Goal: Transaction & Acquisition: Purchase product/service

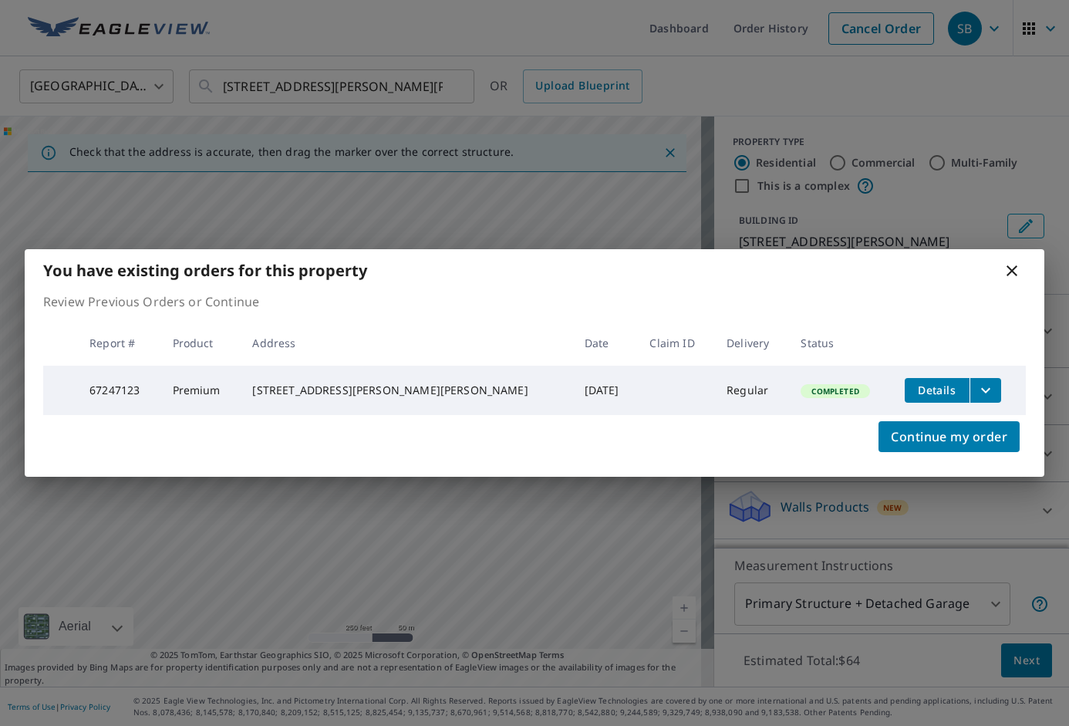
click at [907, 97] on div "You have existing orders for this property Review Previous Orders or Continue R…" at bounding box center [534, 363] width 1069 height 726
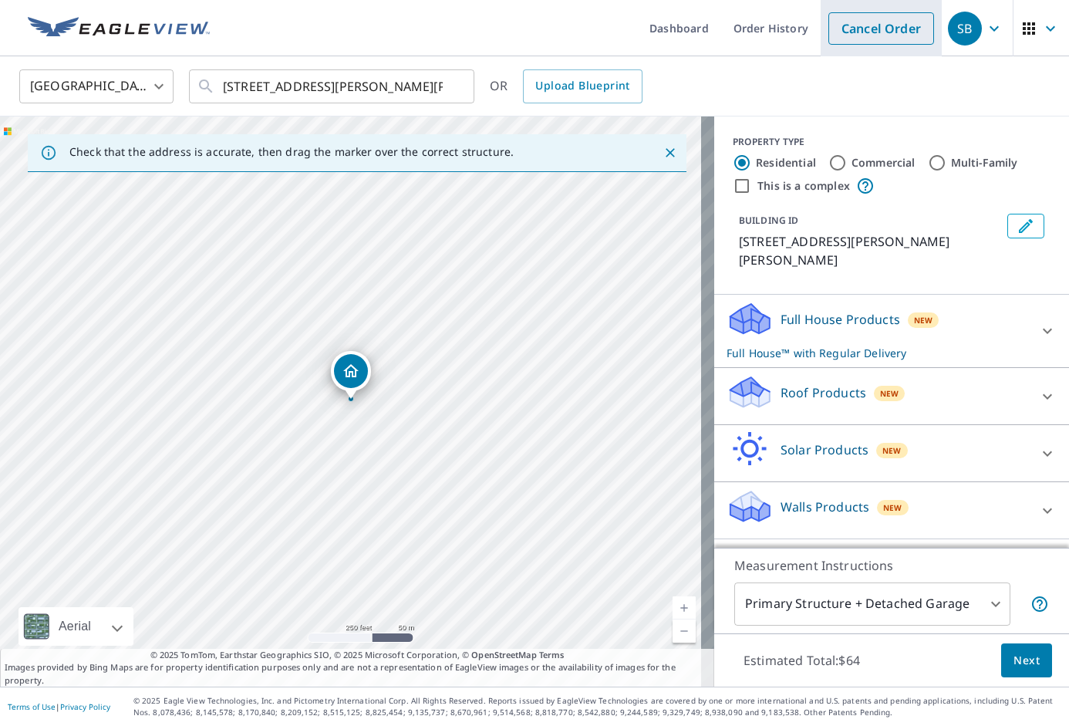
click at [874, 41] on link "Cancel Order" at bounding box center [882, 28] width 106 height 32
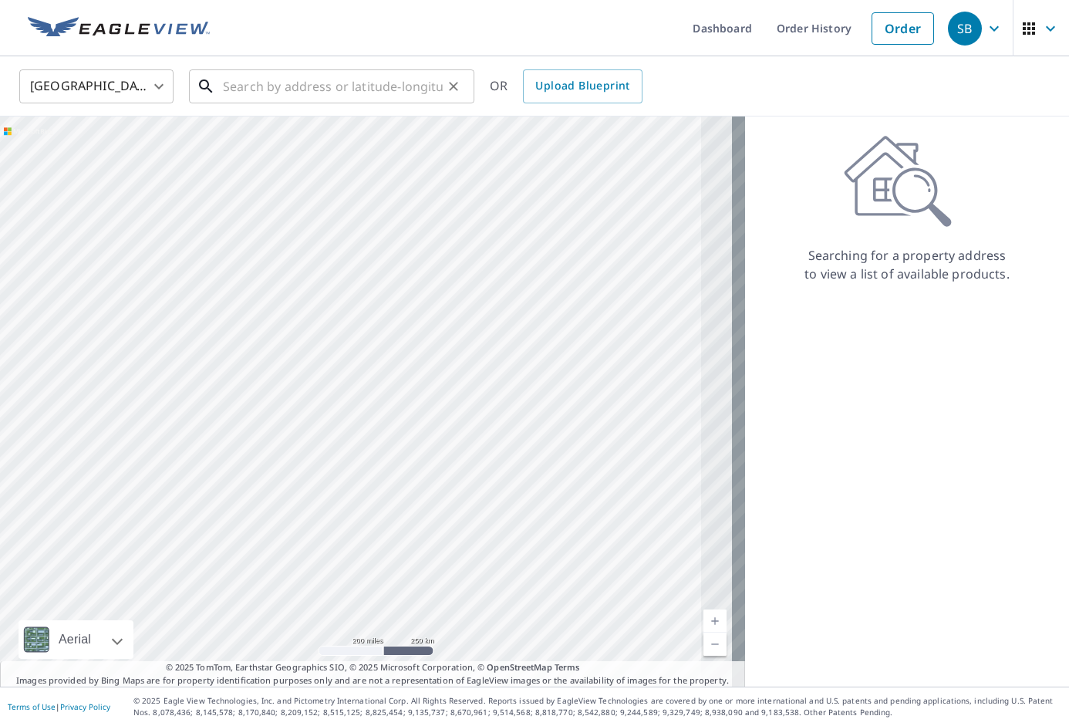
click at [302, 96] on input "text" at bounding box center [333, 86] width 220 height 43
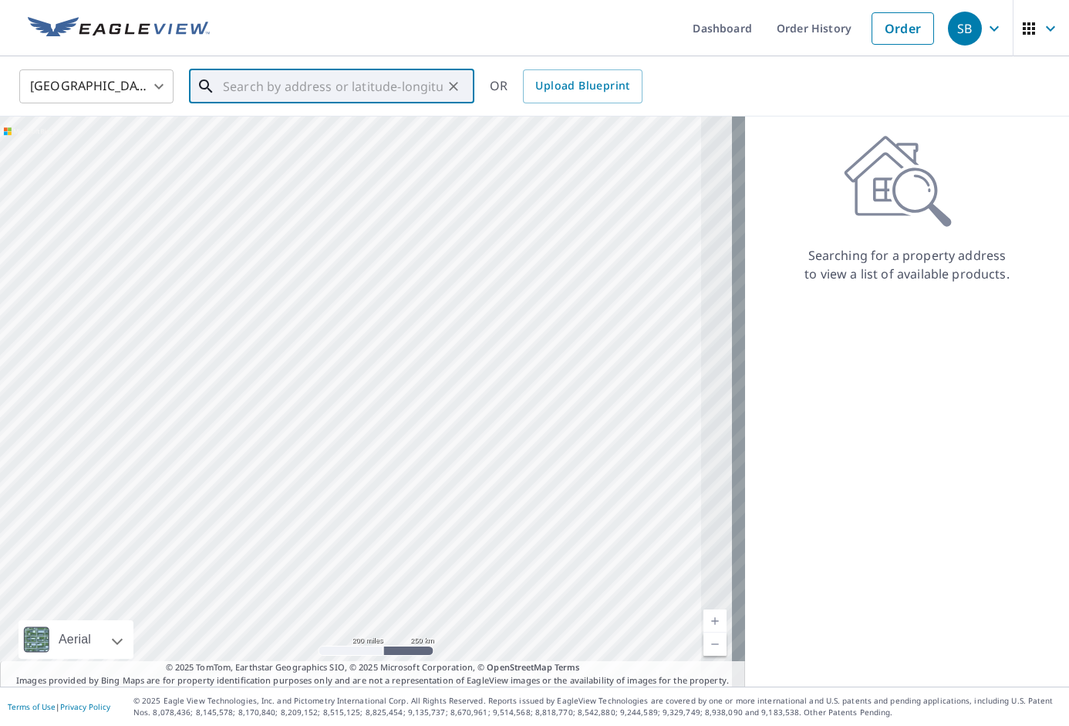
paste input "[STREET_ADDRESS]"
click at [361, 149] on p "[GEOGRAPHIC_DATA]" at bounding box center [341, 147] width 242 height 15
type input "[STREET_ADDRESS]"
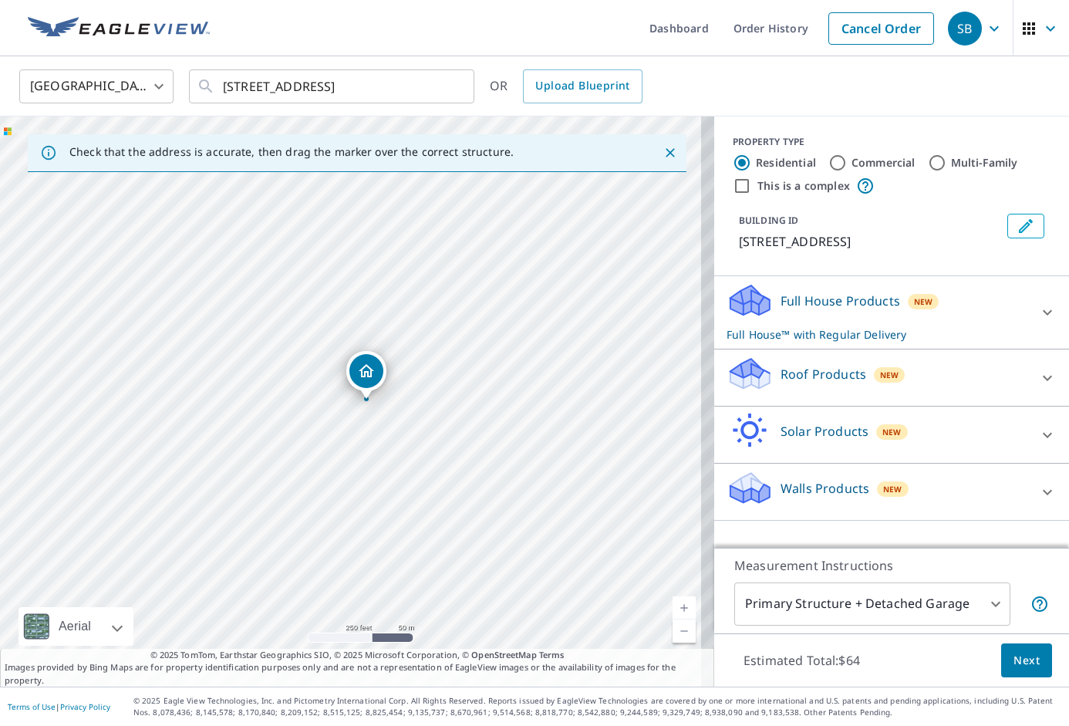
click at [874, 383] on div "New" at bounding box center [890, 374] width 32 height 15
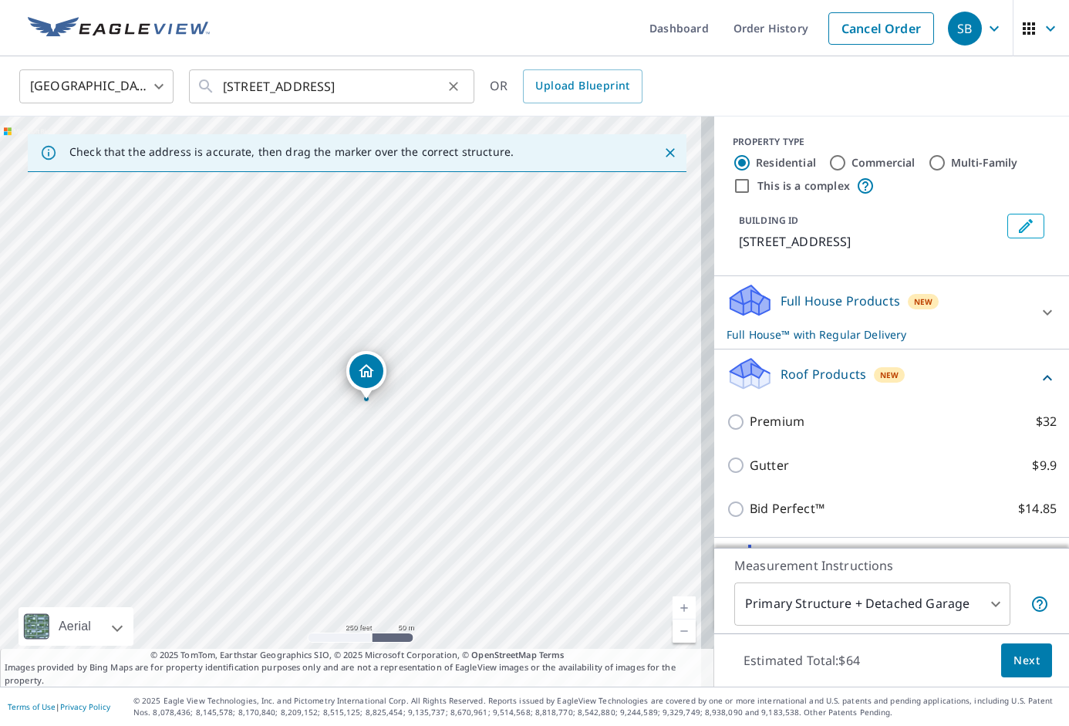
click at [457, 87] on icon "Clear" at bounding box center [453, 86] width 15 height 15
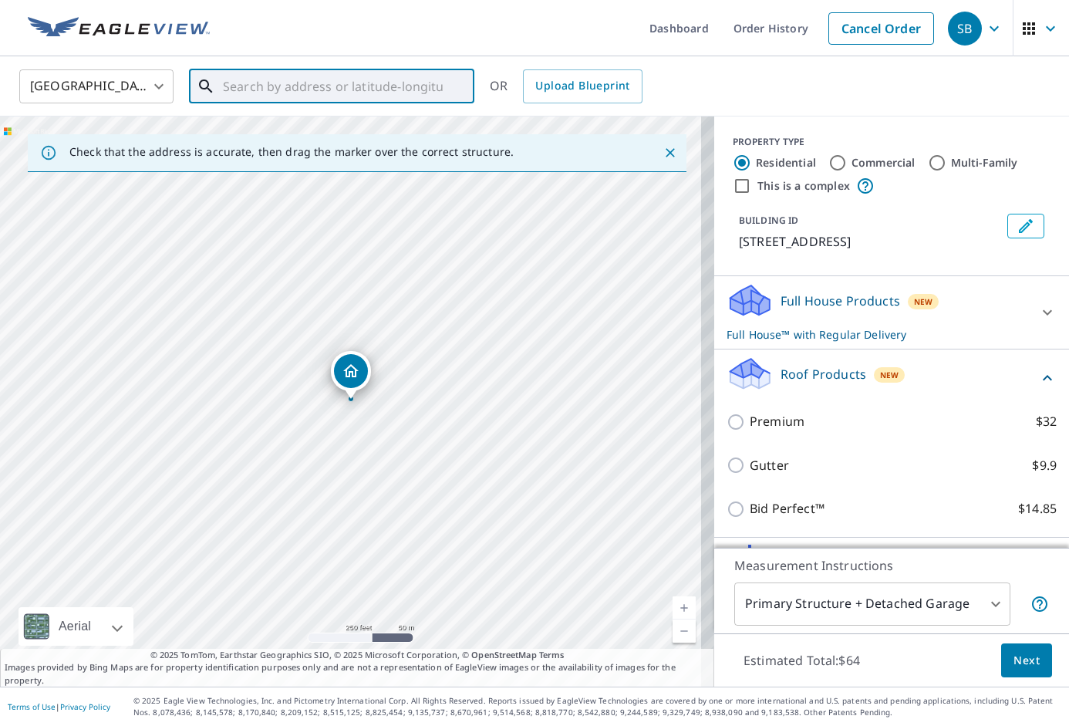
paste input "[STREET_ADDRESS]"
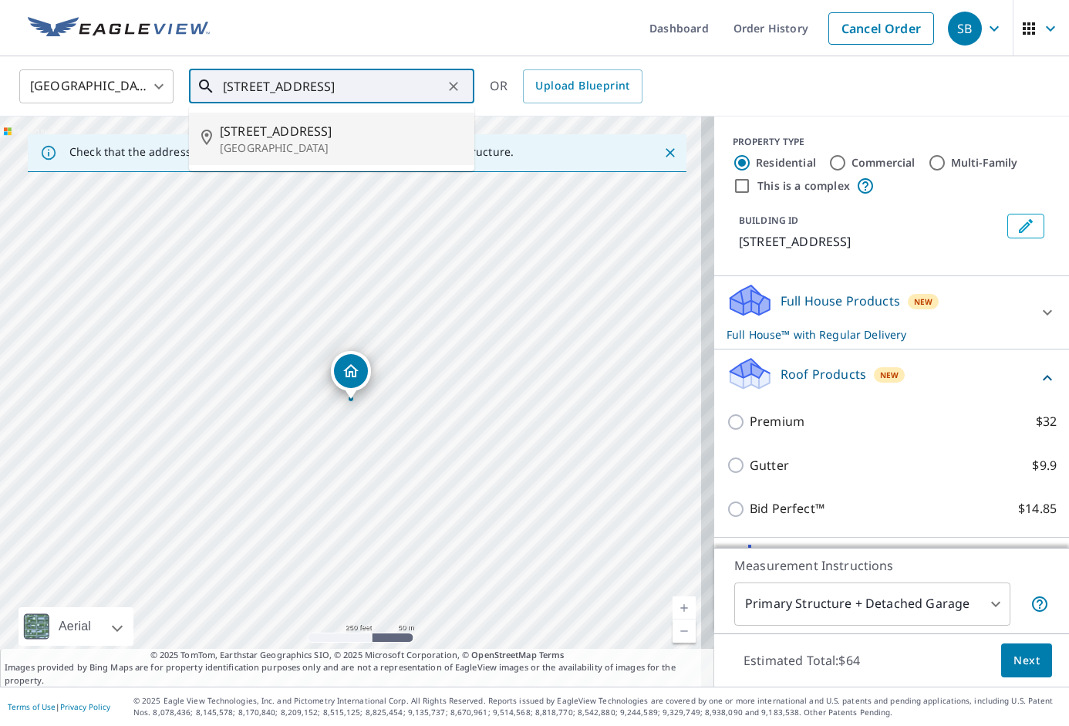
click at [386, 133] on span "[STREET_ADDRESS]" at bounding box center [341, 131] width 242 height 19
type input "[STREET_ADDRESS]"
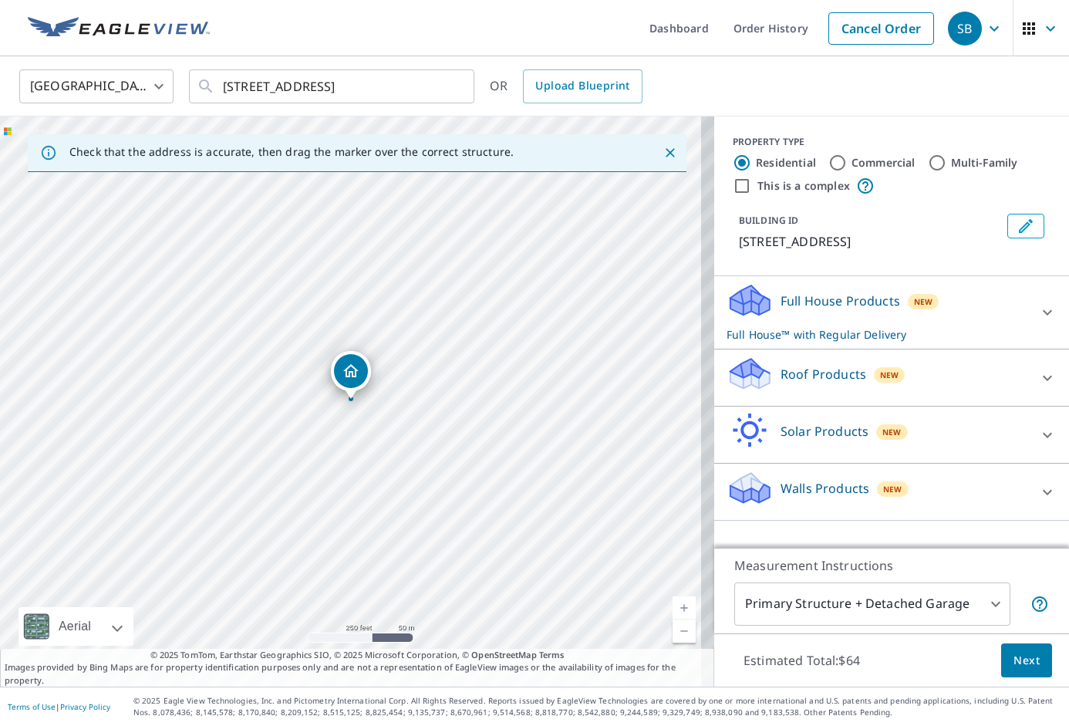
click at [814, 383] on p "Roof Products" at bounding box center [824, 374] width 86 height 19
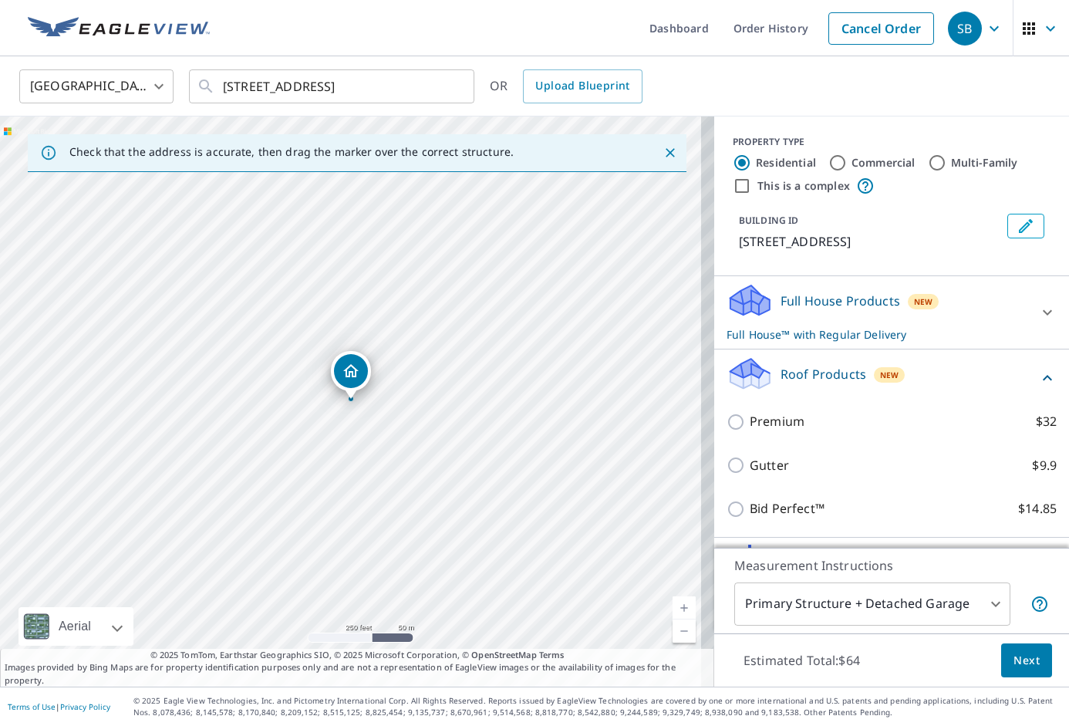
click at [766, 444] on div "Premium $32" at bounding box center [892, 422] width 330 height 44
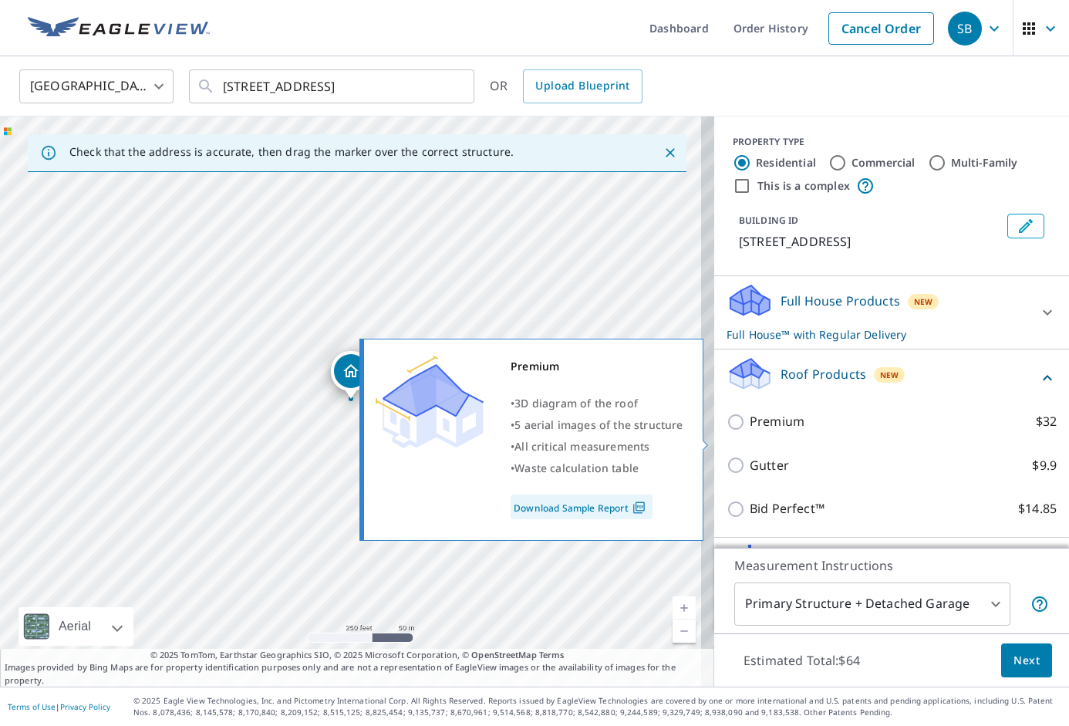
click at [772, 431] on p "Premium" at bounding box center [777, 421] width 55 height 19
click at [750, 431] on input "Premium $32" at bounding box center [738, 422] width 23 height 19
checkbox input "true"
checkbox input "false"
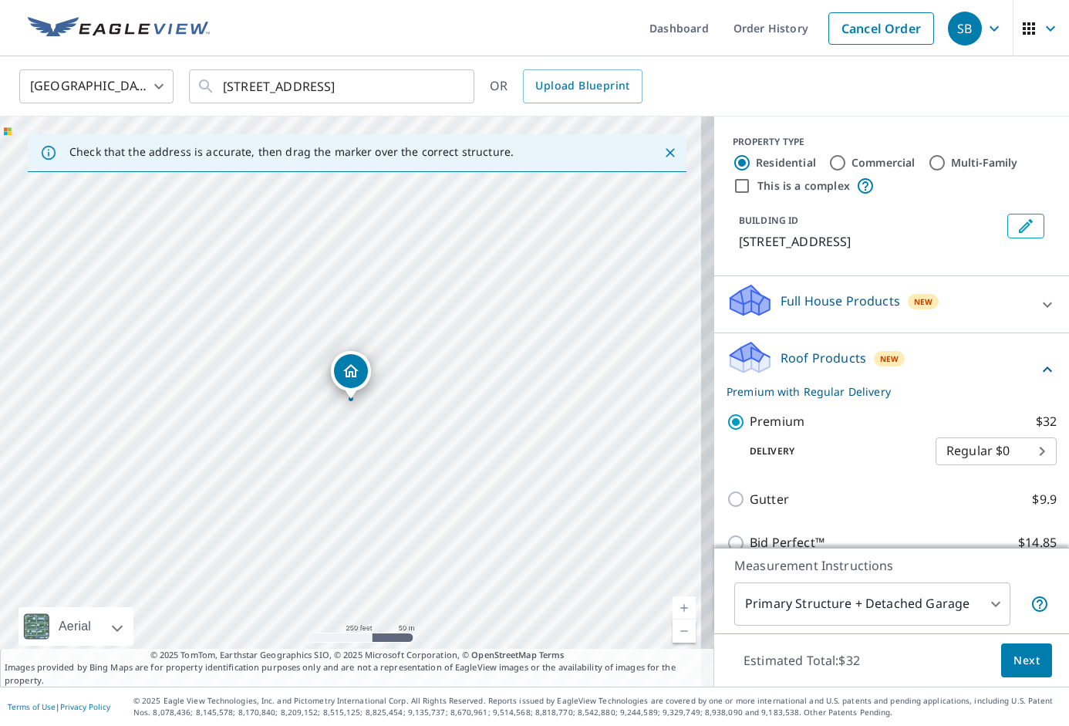
click at [1014, 667] on span "Next" at bounding box center [1027, 660] width 26 height 19
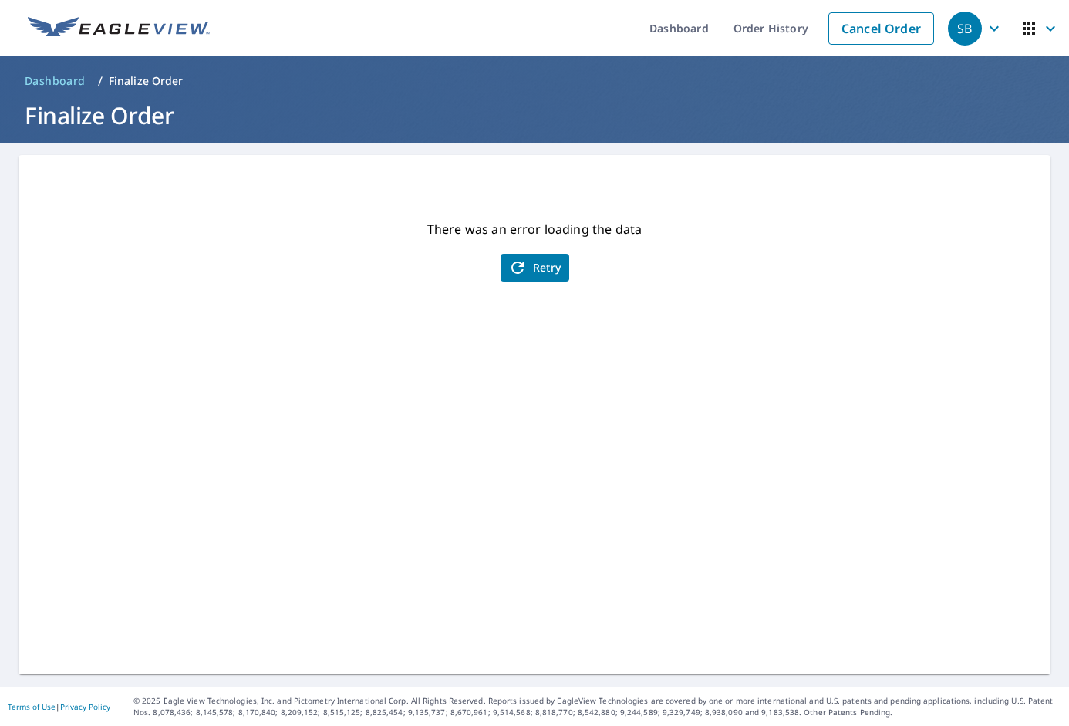
click at [535, 272] on span "Retry" at bounding box center [534, 267] width 53 height 19
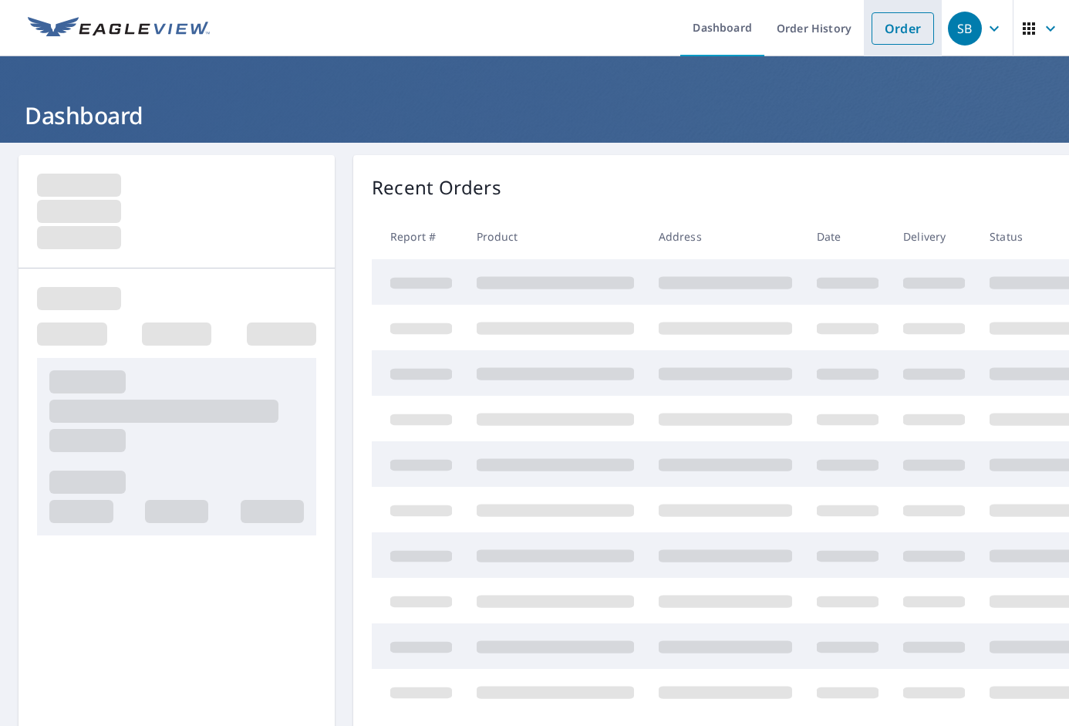
click at [906, 24] on link "Order" at bounding box center [903, 28] width 62 height 32
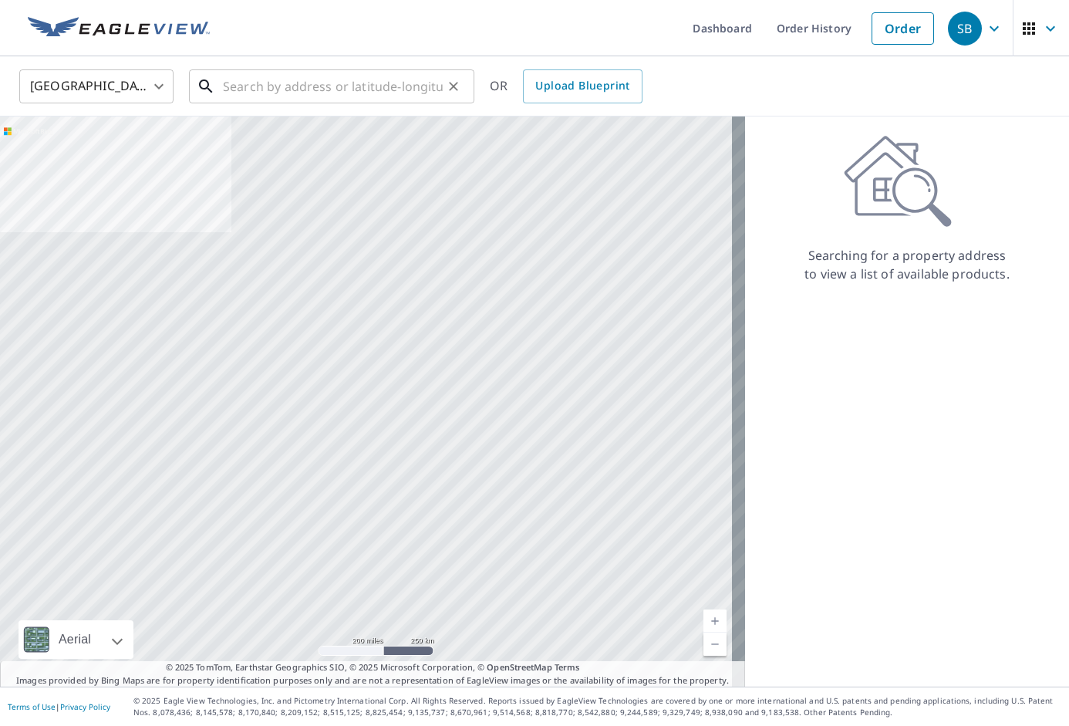
click at [291, 79] on input "text" at bounding box center [333, 86] width 220 height 43
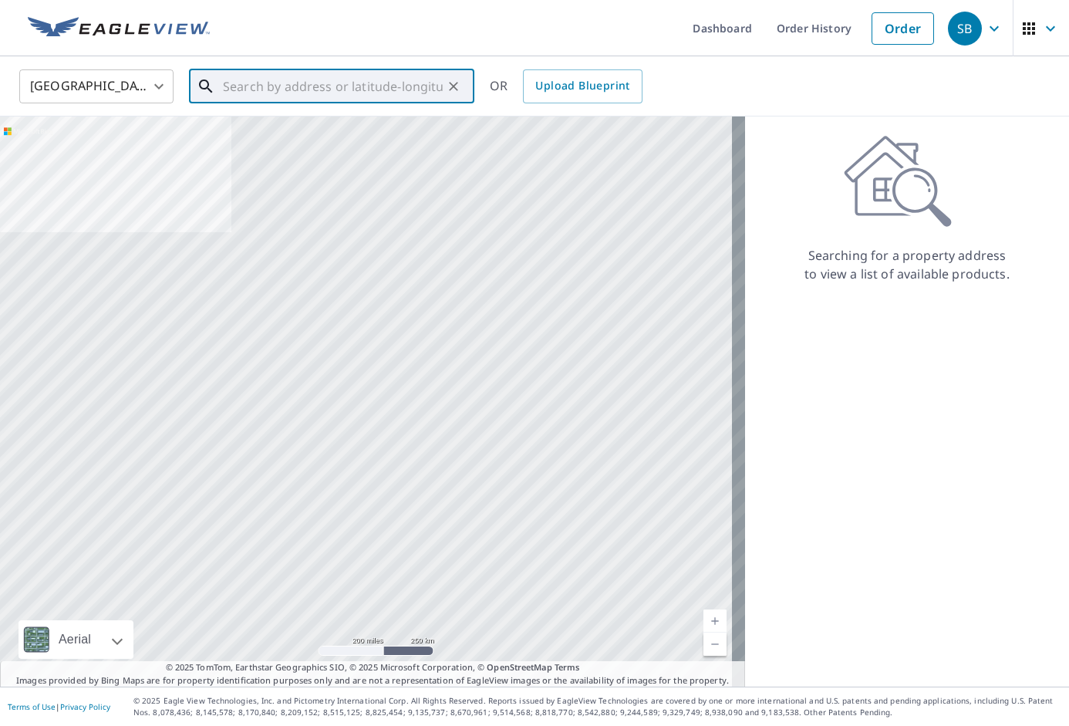
paste input "[STREET_ADDRESS]"
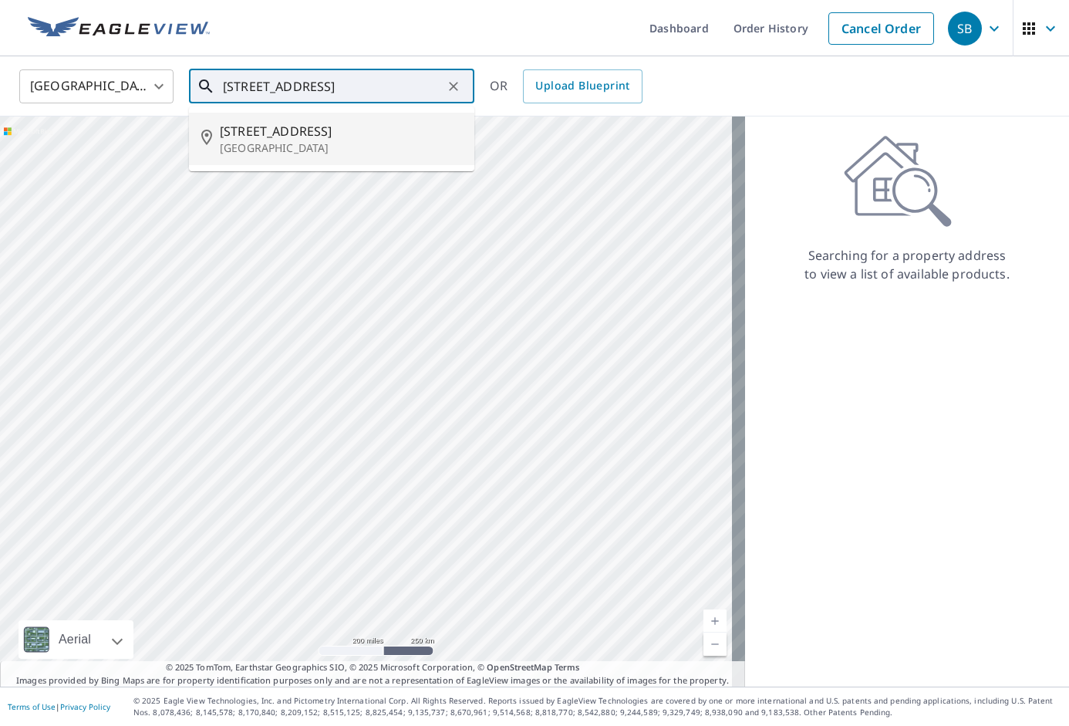
click at [319, 142] on p "[GEOGRAPHIC_DATA]" at bounding box center [341, 147] width 242 height 15
type input "[STREET_ADDRESS]"
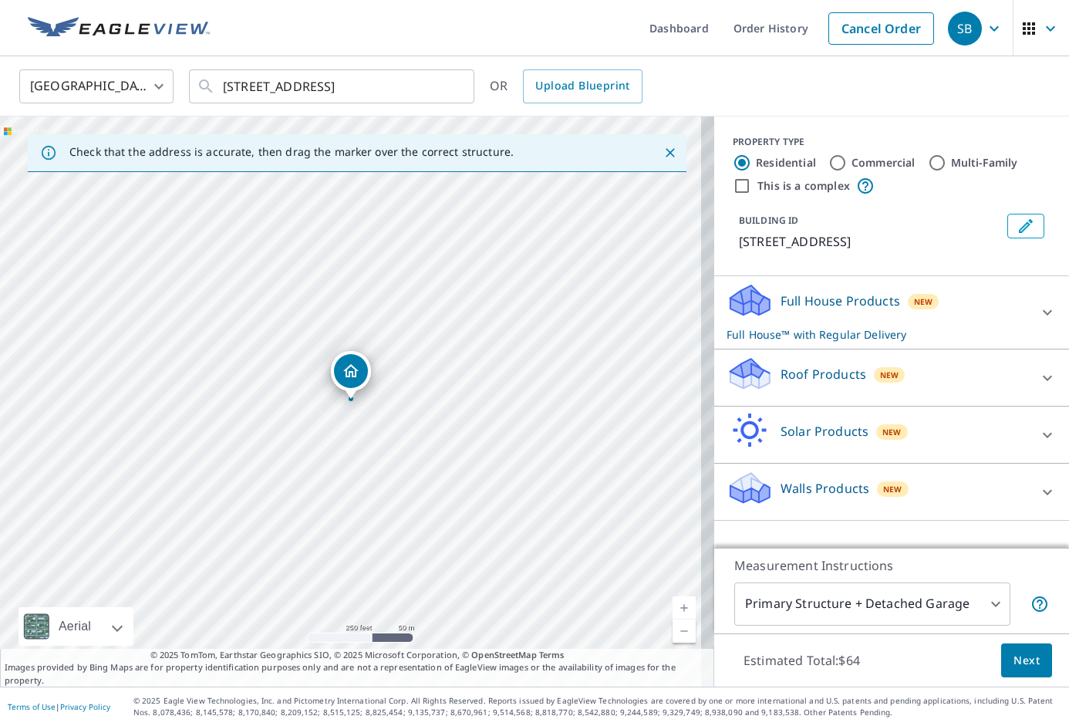
click at [880, 381] on span "New" at bounding box center [889, 375] width 19 height 12
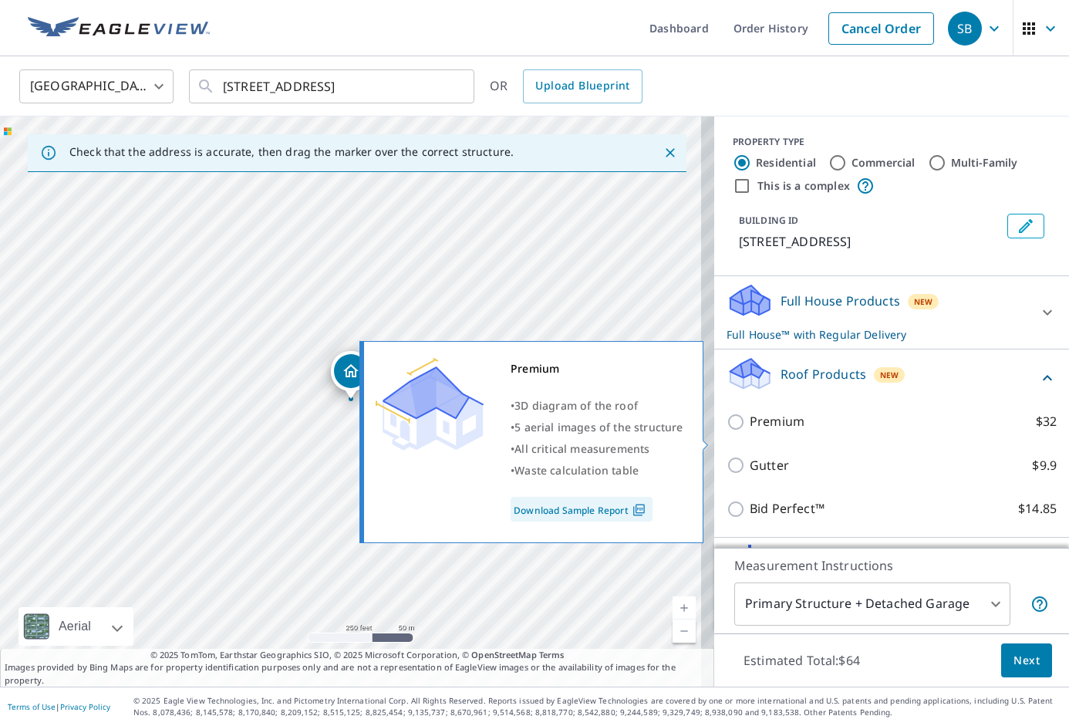
click at [750, 431] on p "Premium" at bounding box center [777, 421] width 55 height 19
click at [750, 431] on input "Premium $32" at bounding box center [738, 422] width 23 height 19
checkbox input "true"
checkbox input "false"
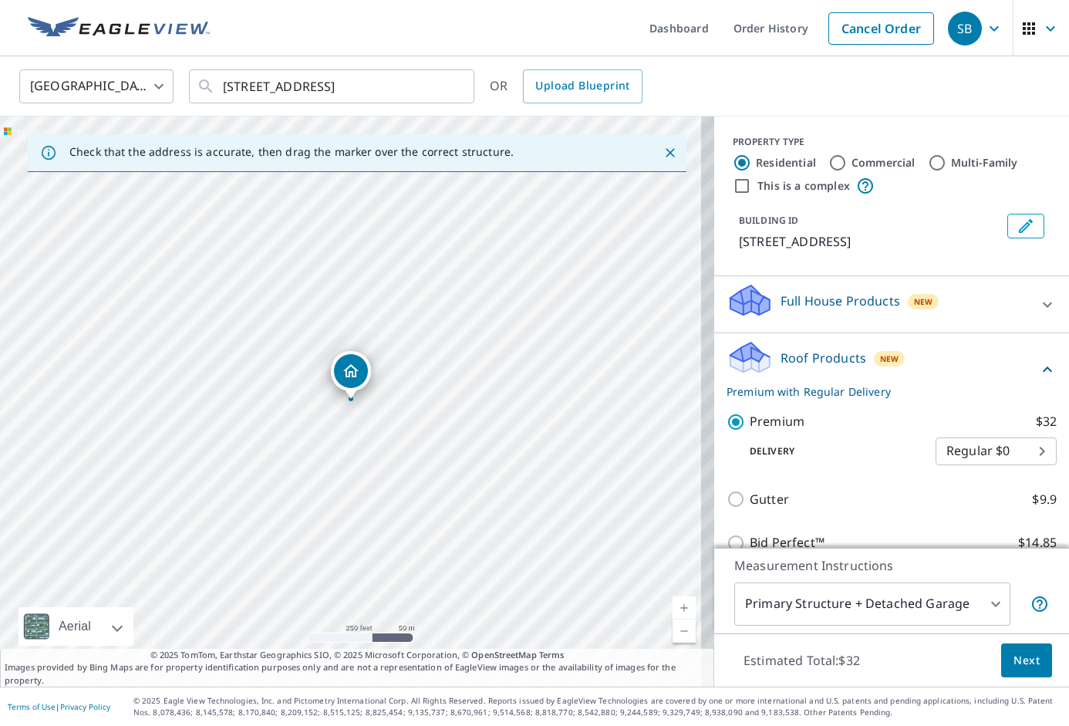
click at [1005, 670] on button "Next" at bounding box center [1026, 660] width 51 height 35
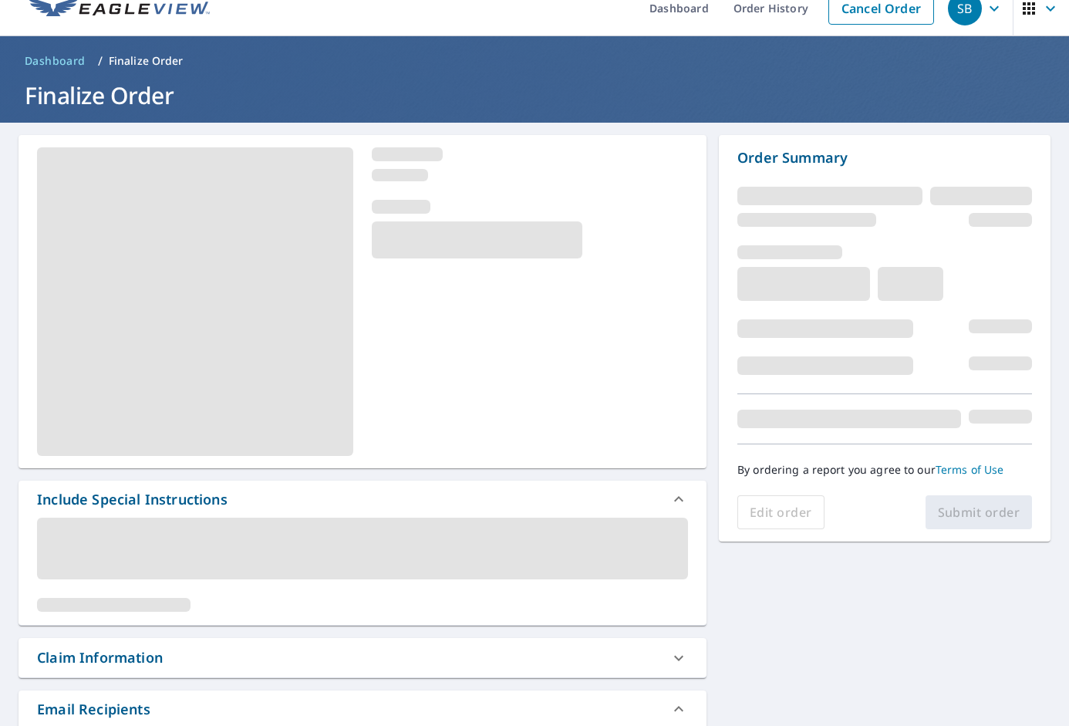
scroll to position [25, 0]
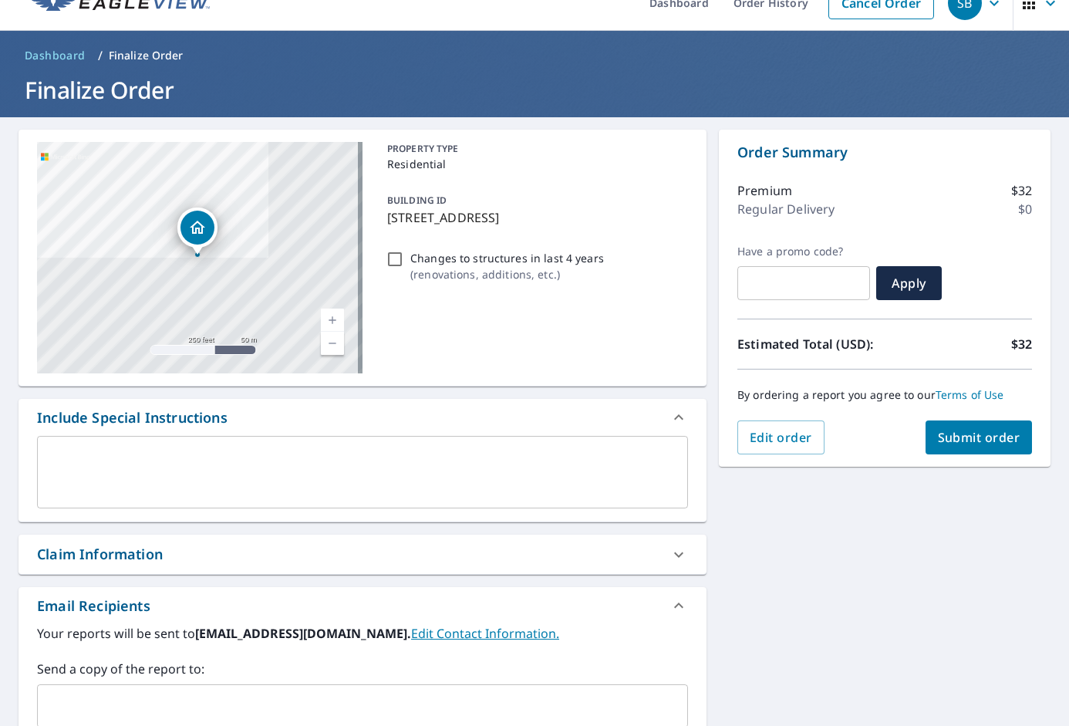
checkbox input "true"
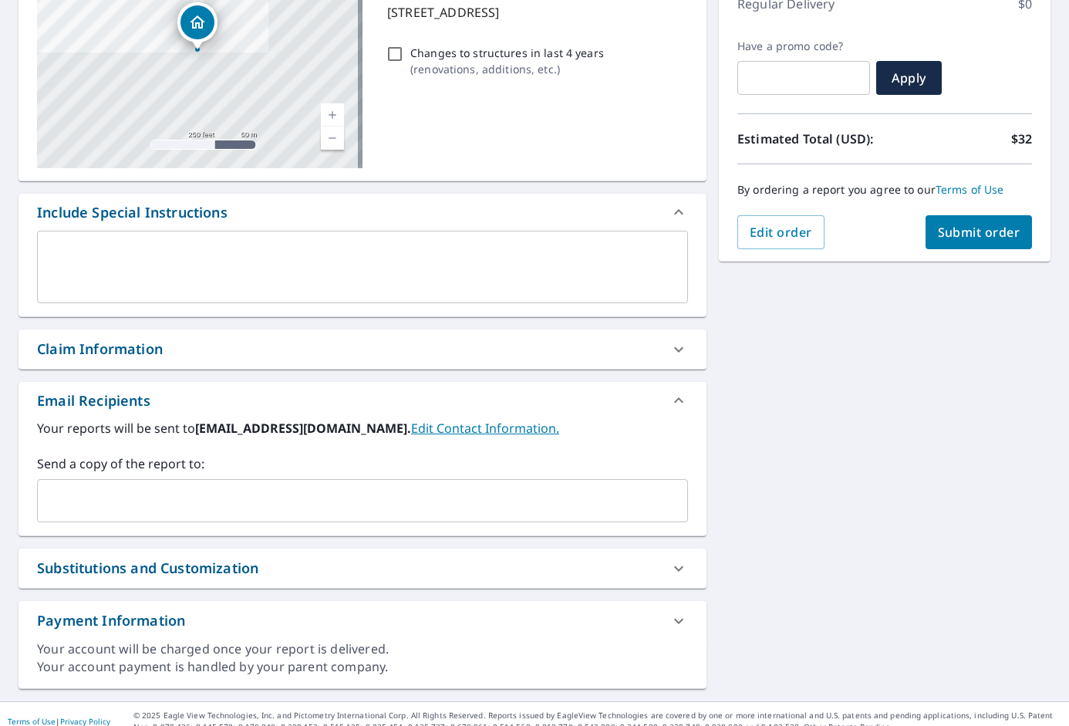
scroll to position [231, 0]
click at [347, 494] on input "text" at bounding box center [351, 499] width 614 height 29
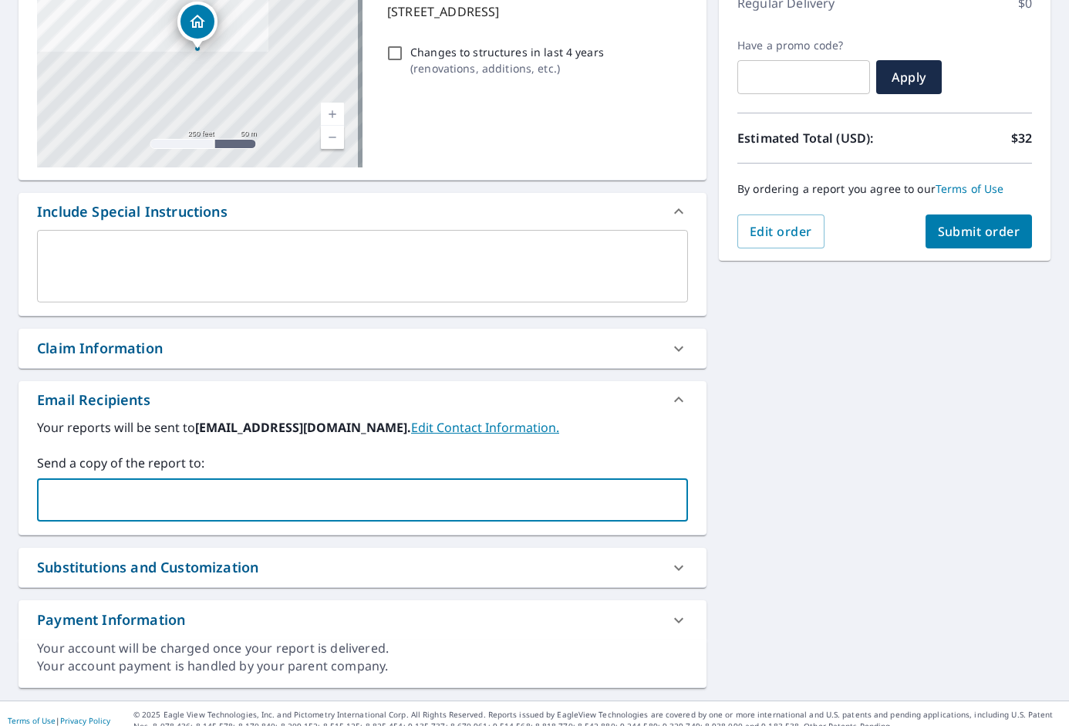
paste input "Adnan.Kasapovic@Bonedry.com"
type input "Adnan.Kasapovic@Bonedry.com"
checkbox input "true"
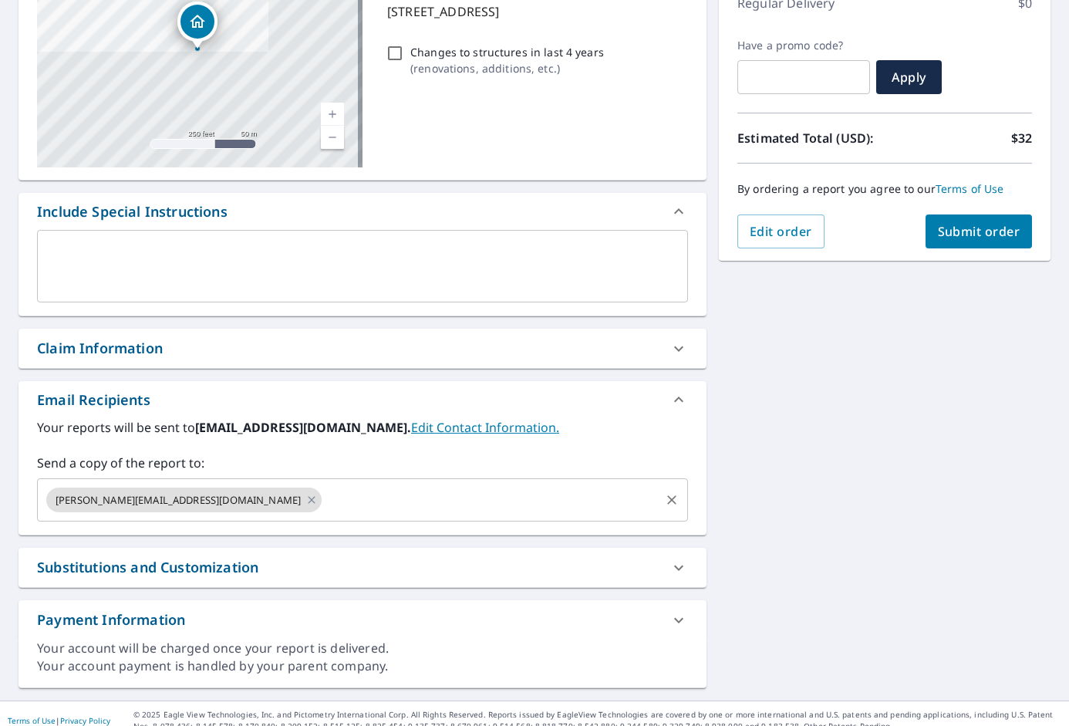
click at [397, 495] on input "text" at bounding box center [491, 499] width 334 height 29
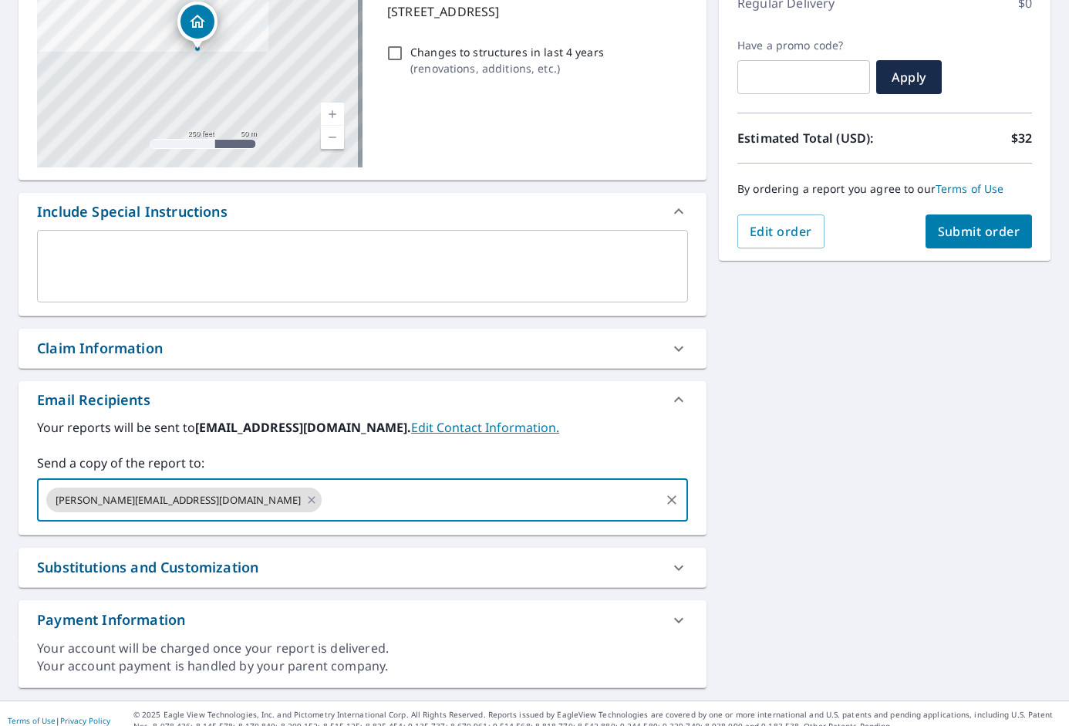
paste input "Damian.Francis@Bonedry.com"
type input "Damian.Francis@Bonedry.com"
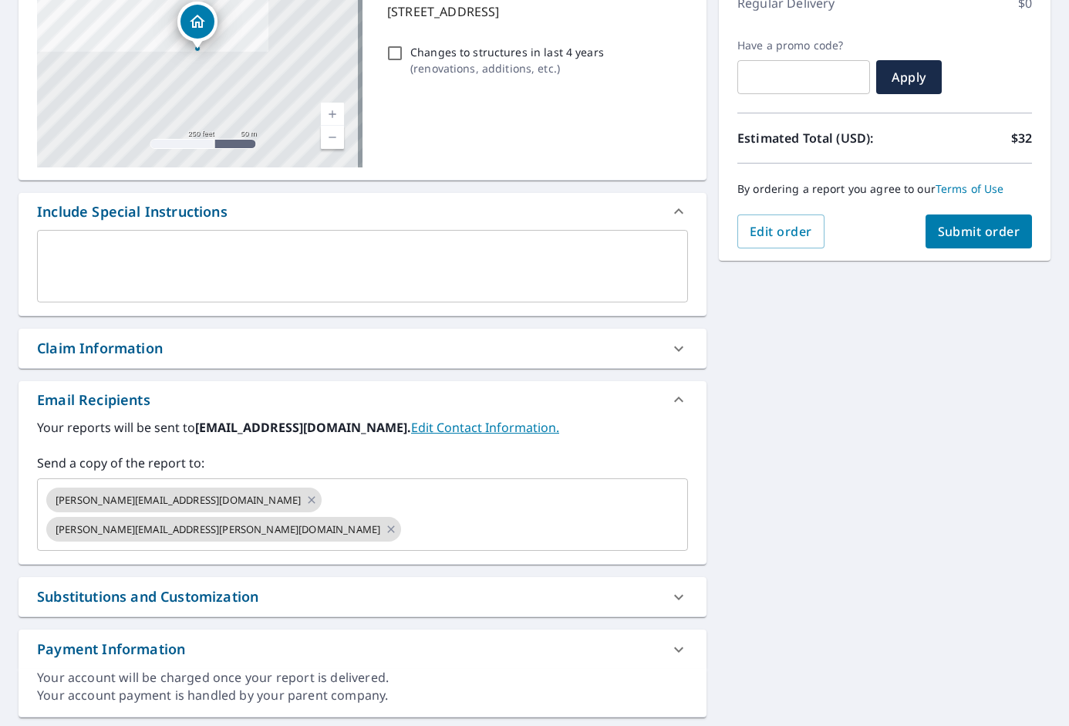
click at [914, 546] on div "7318 Shaftesbury Ave Saint Louis, MO 63130 Aerial Road A standard road map Aeri…" at bounding box center [534, 320] width 1069 height 819
click at [971, 243] on button "Submit order" at bounding box center [979, 231] width 107 height 34
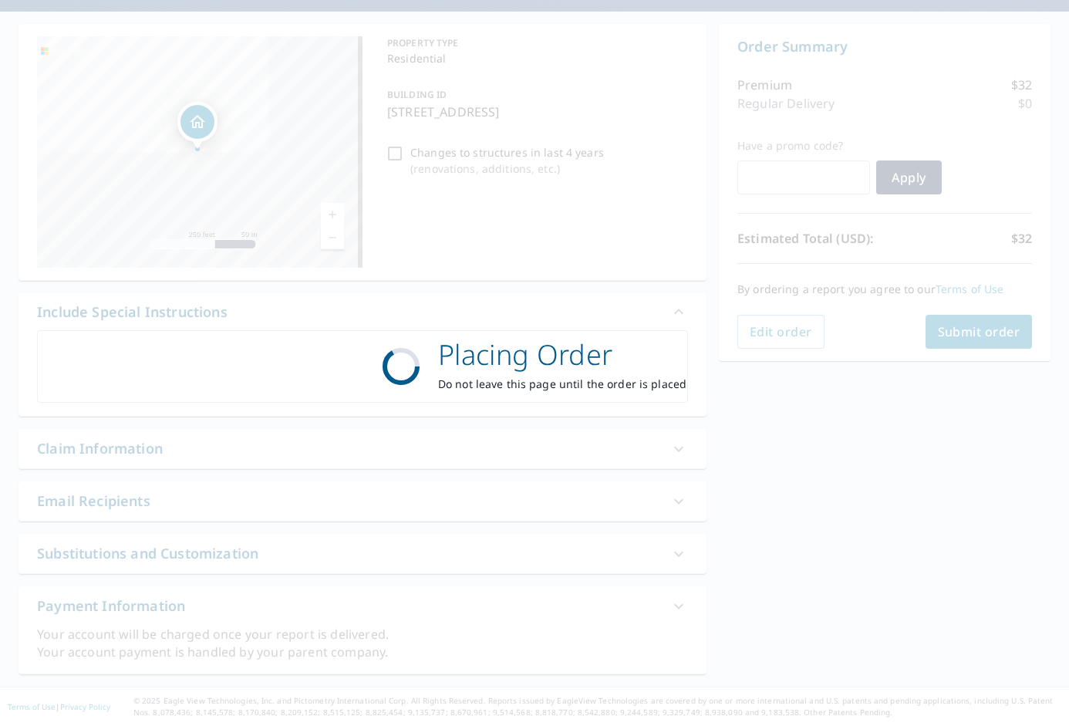
checkbox input "true"
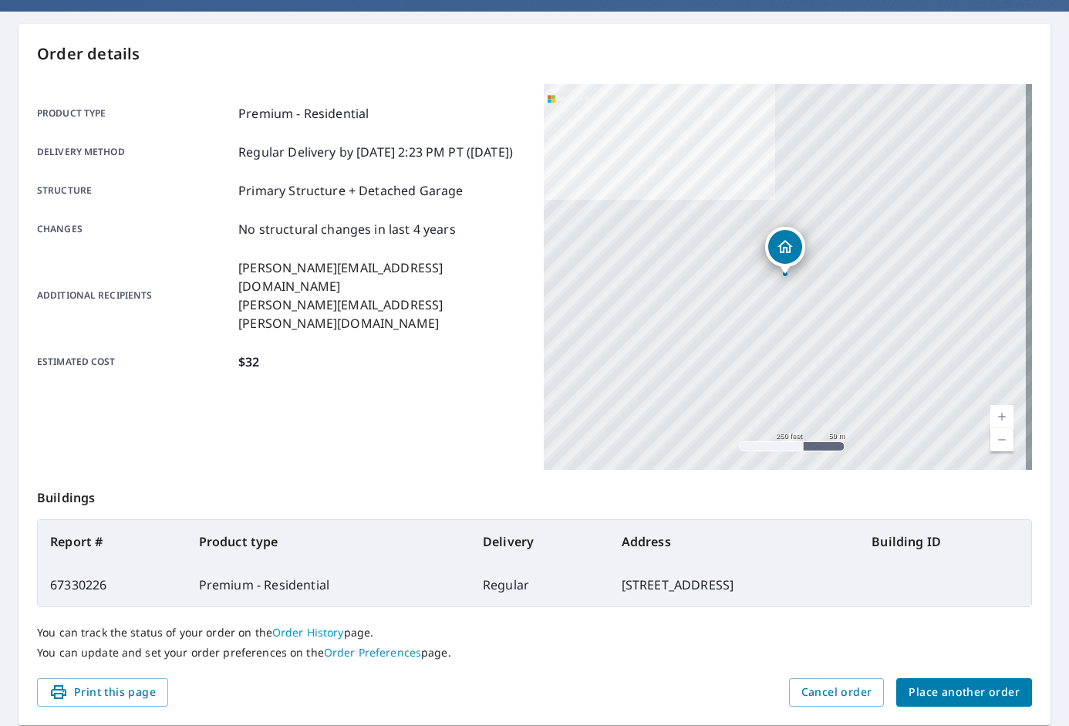
click at [966, 687] on span "Place another order" at bounding box center [964, 692] width 111 height 19
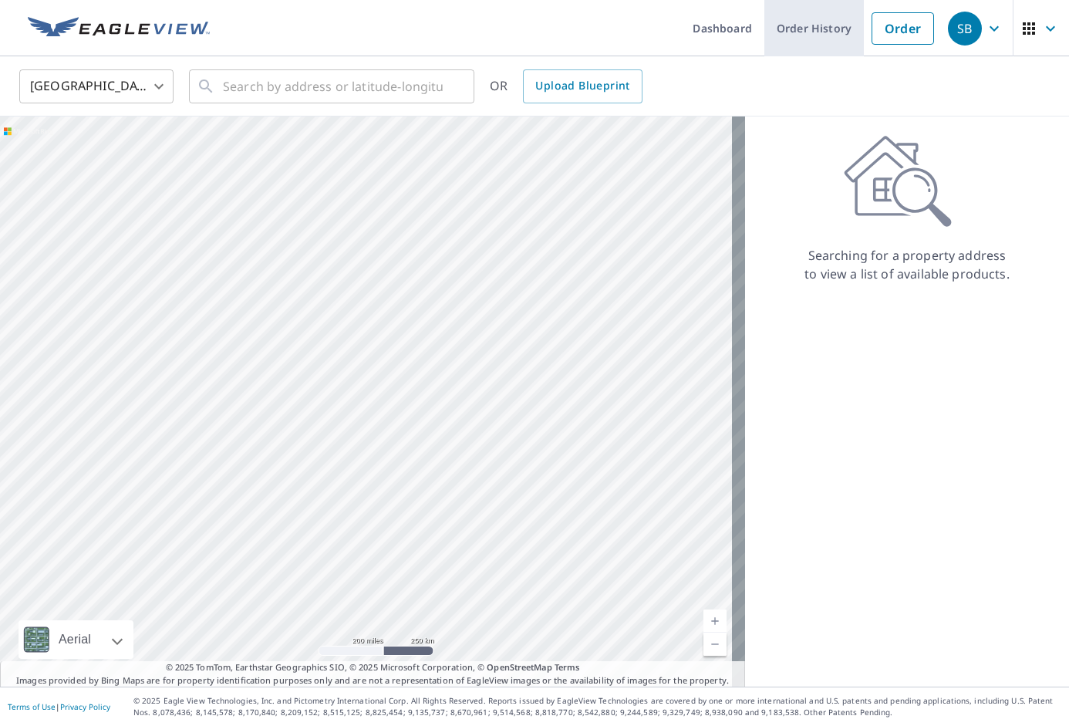
click at [801, 35] on link "Order History" at bounding box center [815, 28] width 100 height 56
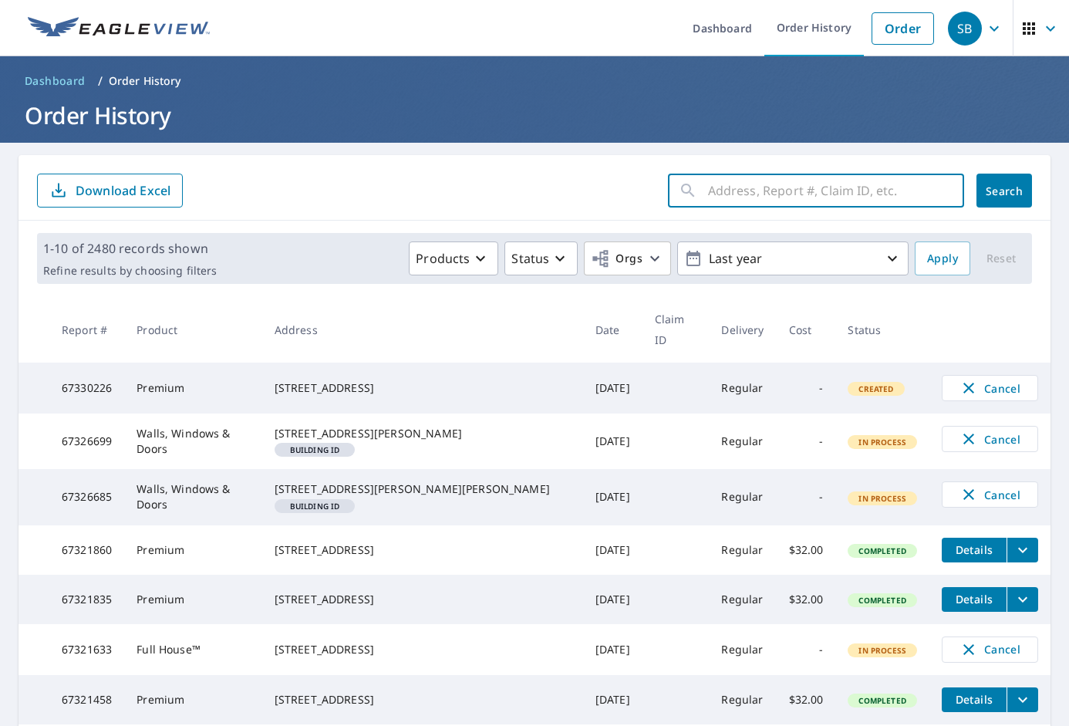
click at [776, 195] on input "text" at bounding box center [836, 190] width 256 height 43
paste input "[STREET_ADDRESS]"
type input "[STREET_ADDRESS]"
click button "Search" at bounding box center [1005, 191] width 56 height 34
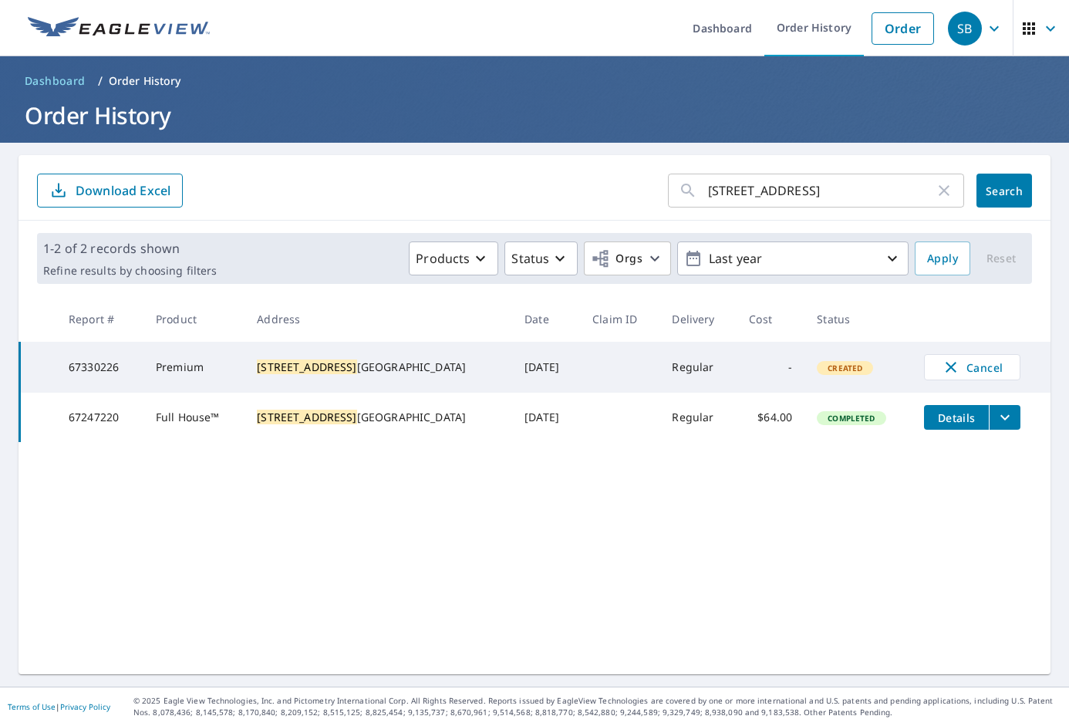
click at [989, 430] on button "filesDropdownBtn-67247220" at bounding box center [1005, 417] width 32 height 25
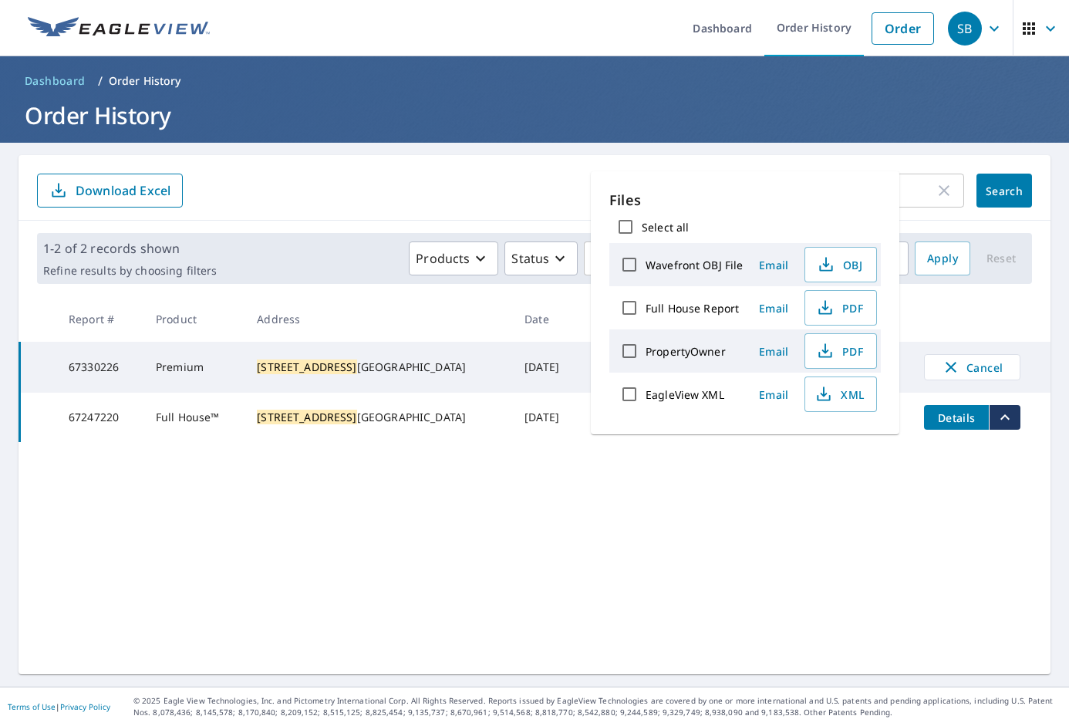
click at [617, 537] on div "7318 Shaftesbury Ave ​ Search Download Excel 1-2 of 2 records shown Refine resu…" at bounding box center [535, 414] width 1032 height 519
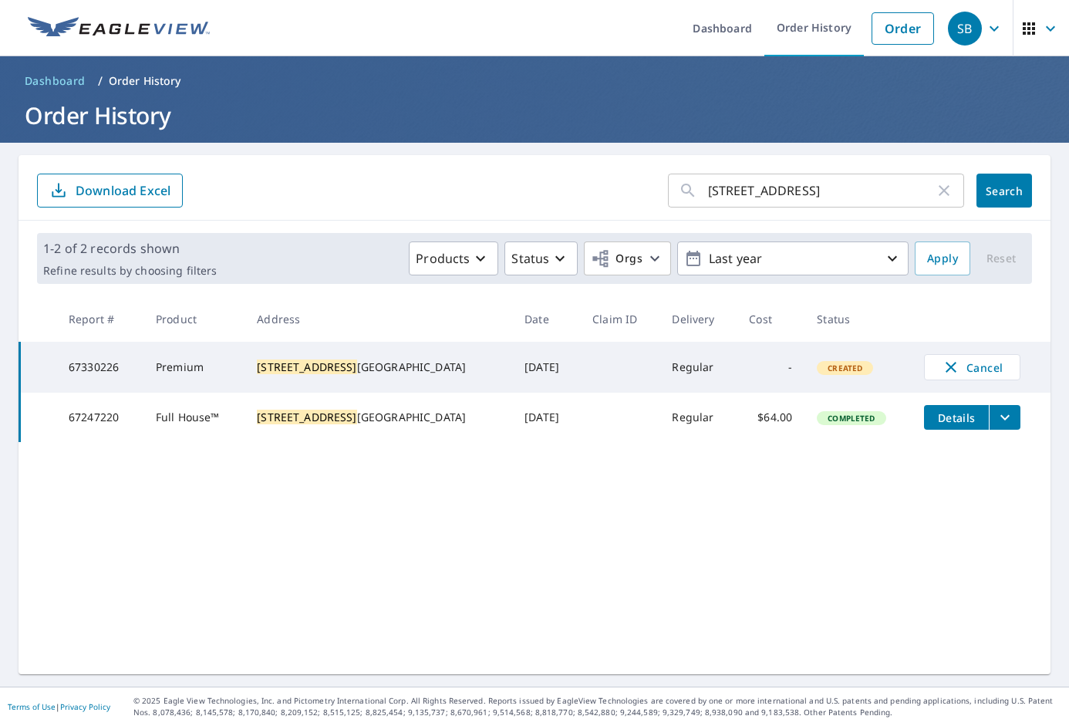
click at [989, 423] on button "filesDropdownBtn-67247220" at bounding box center [1005, 417] width 32 height 25
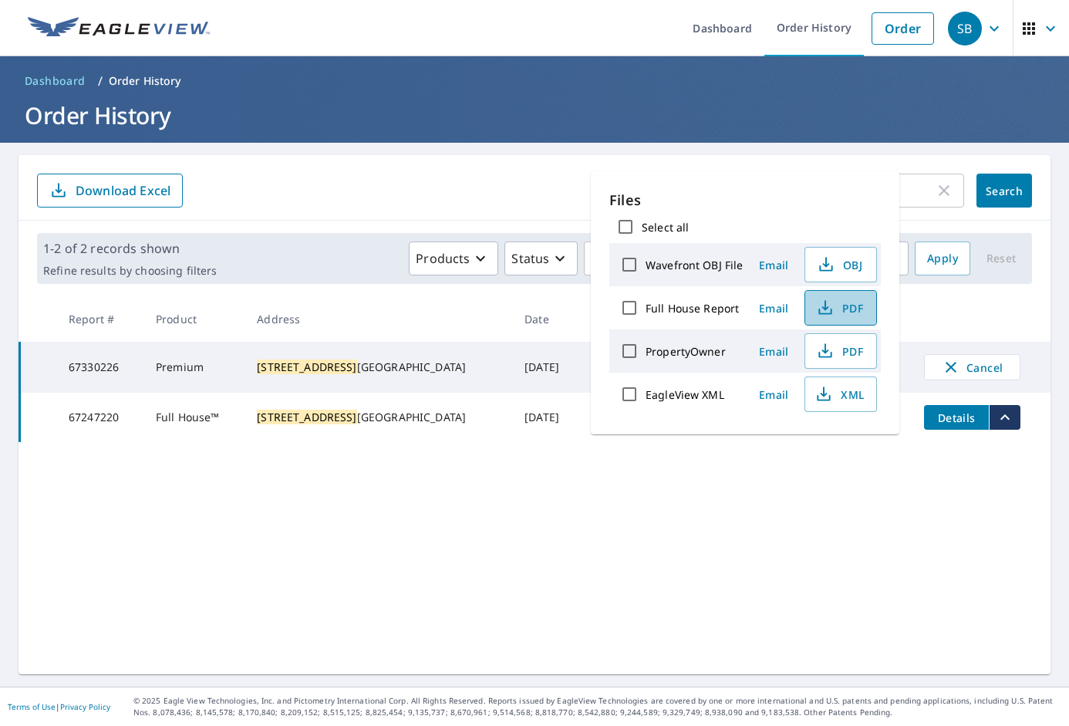
click at [823, 308] on icon "button" at bounding box center [825, 305] width 7 height 10
